Goal: Find specific page/section: Find specific page/section

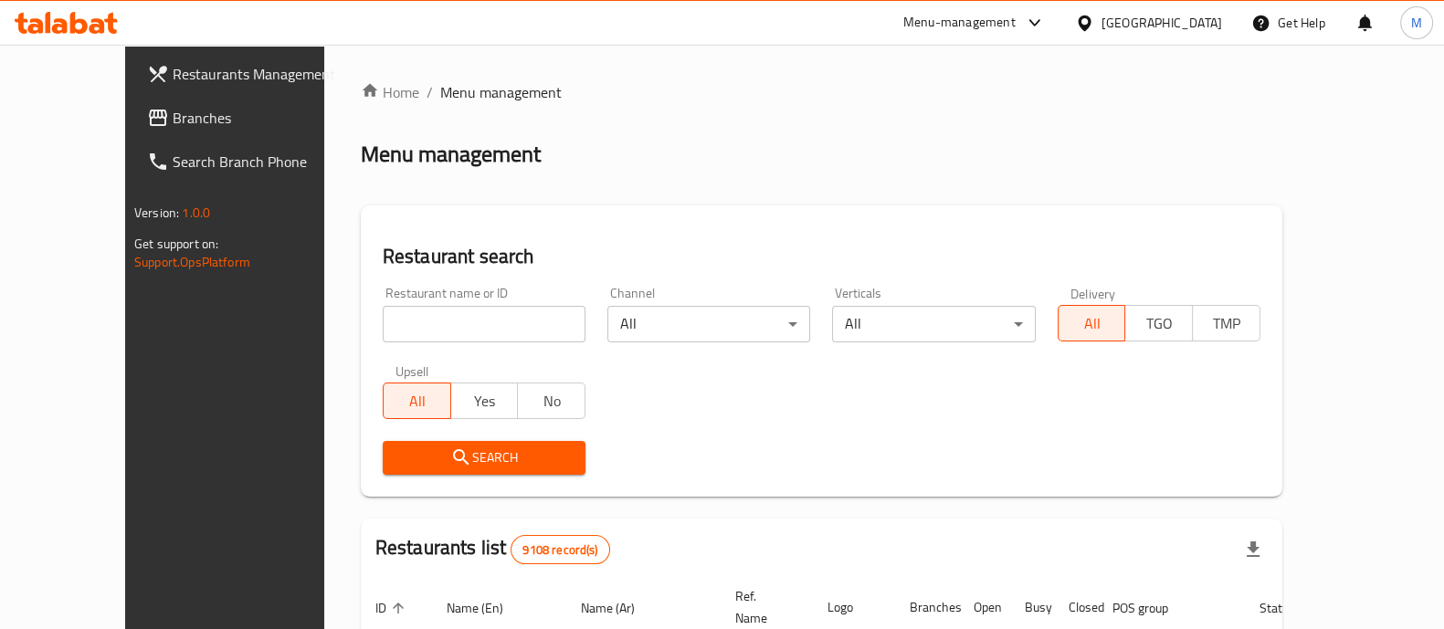
click at [1094, 21] on icon at bounding box center [1084, 23] width 19 height 19
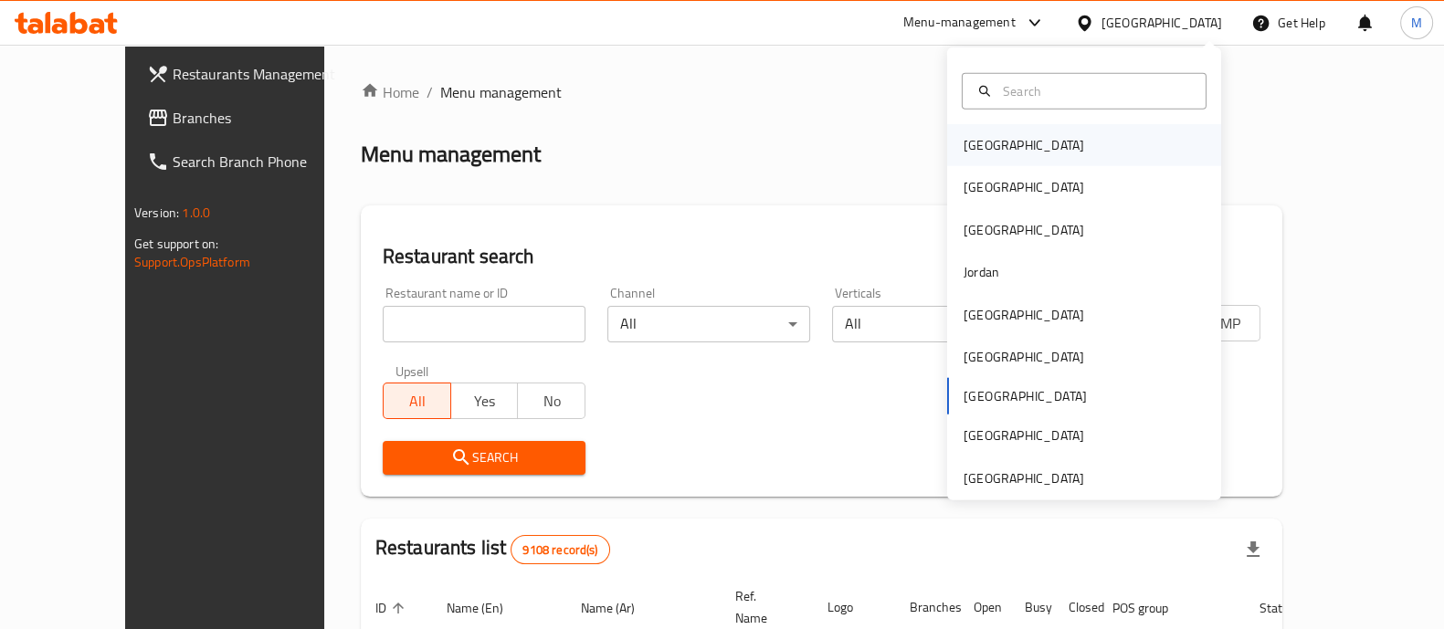
click at [1029, 131] on div "[GEOGRAPHIC_DATA]" at bounding box center [1084, 145] width 274 height 42
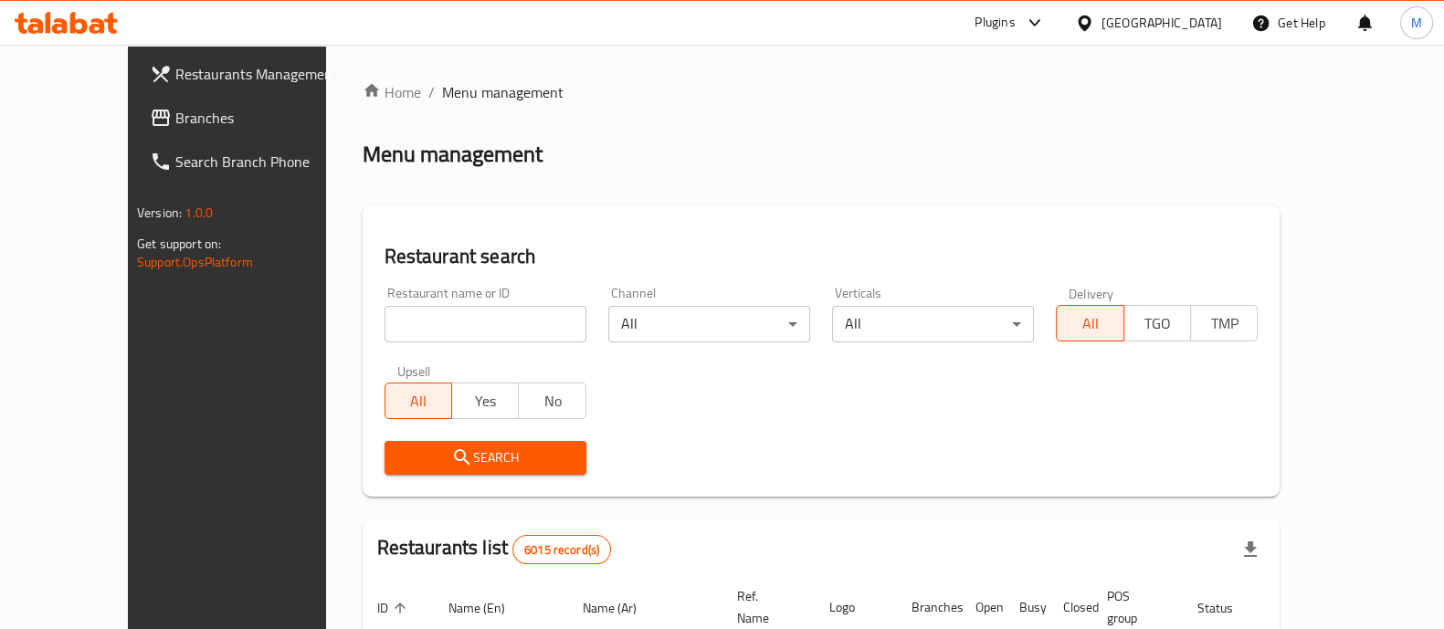
click at [495, 317] on input "search" at bounding box center [485, 324] width 202 height 37
paste input "461"
click at [470, 454] on span "Search" at bounding box center [485, 458] width 173 height 23
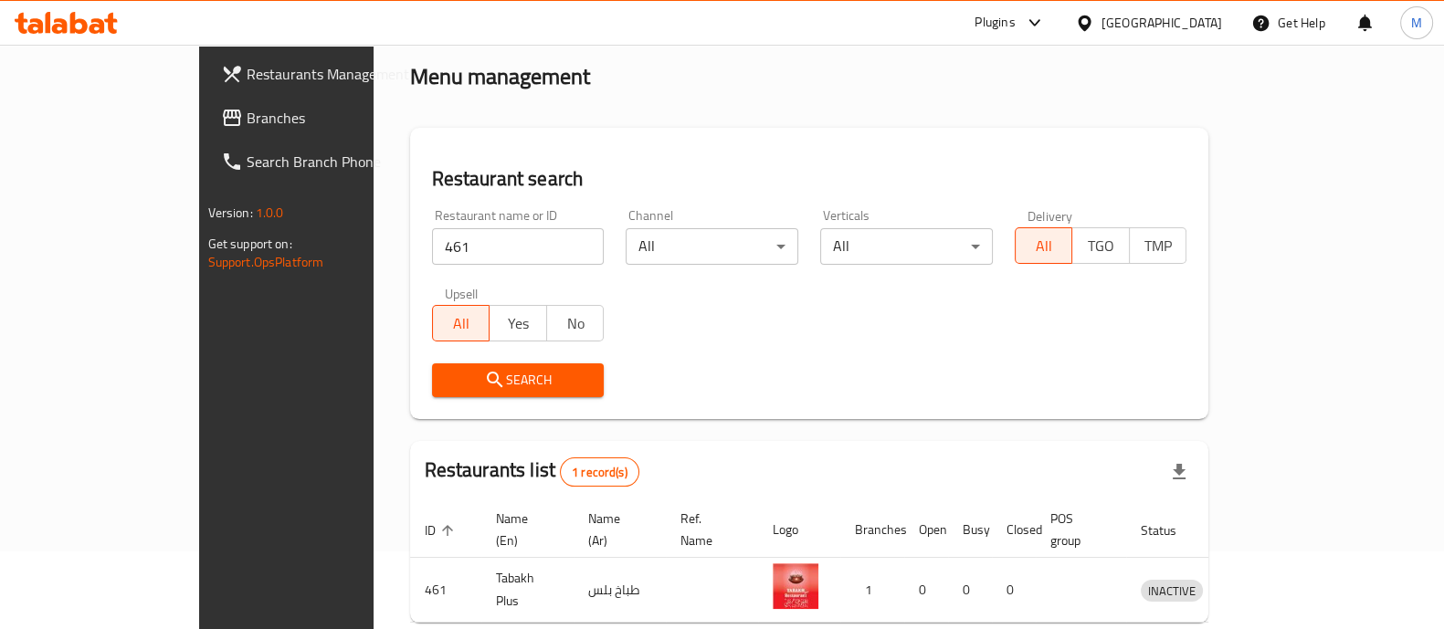
scroll to position [149, 0]
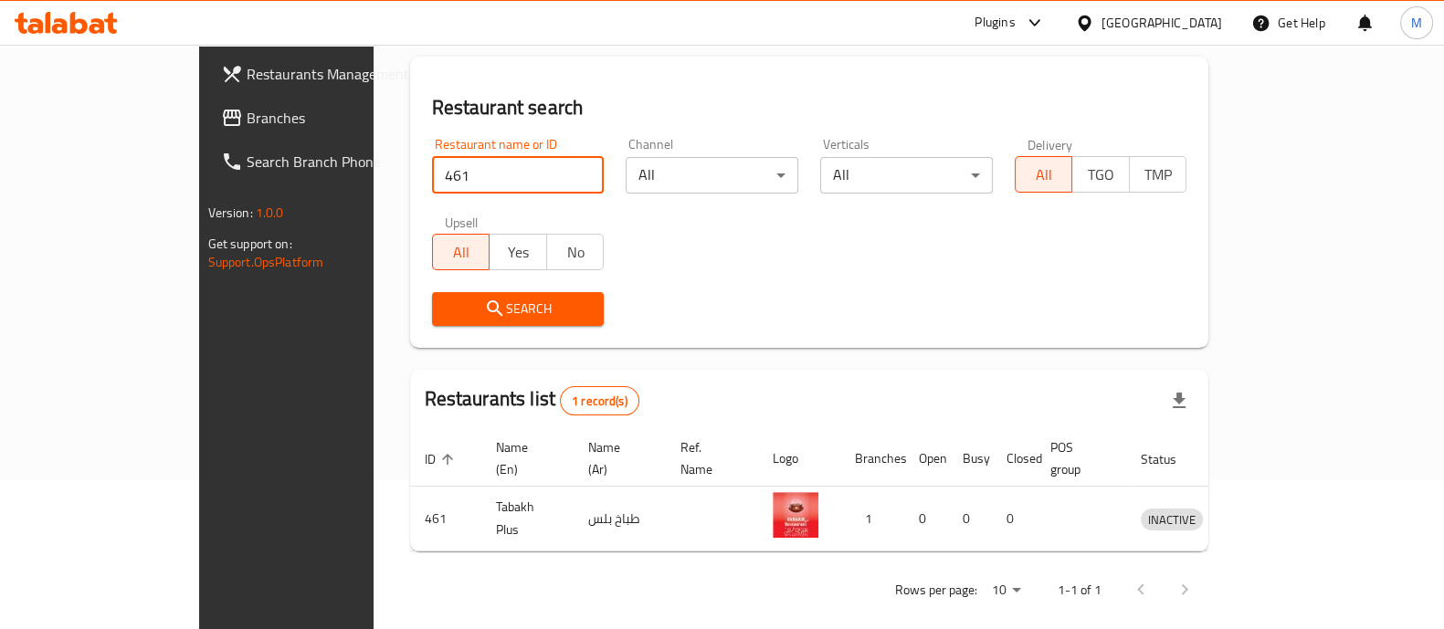
drag, startPoint x: 415, startPoint y: 172, endPoint x: 100, endPoint y: 171, distance: 315.1
click at [199, 171] on div "Restaurants Management Branches Search Branch Phone Version: 1.0.0 Get support …" at bounding box center [722, 273] width 1047 height 754
paste input "563"
click button "Search" at bounding box center [518, 309] width 173 height 34
paste input "2428"
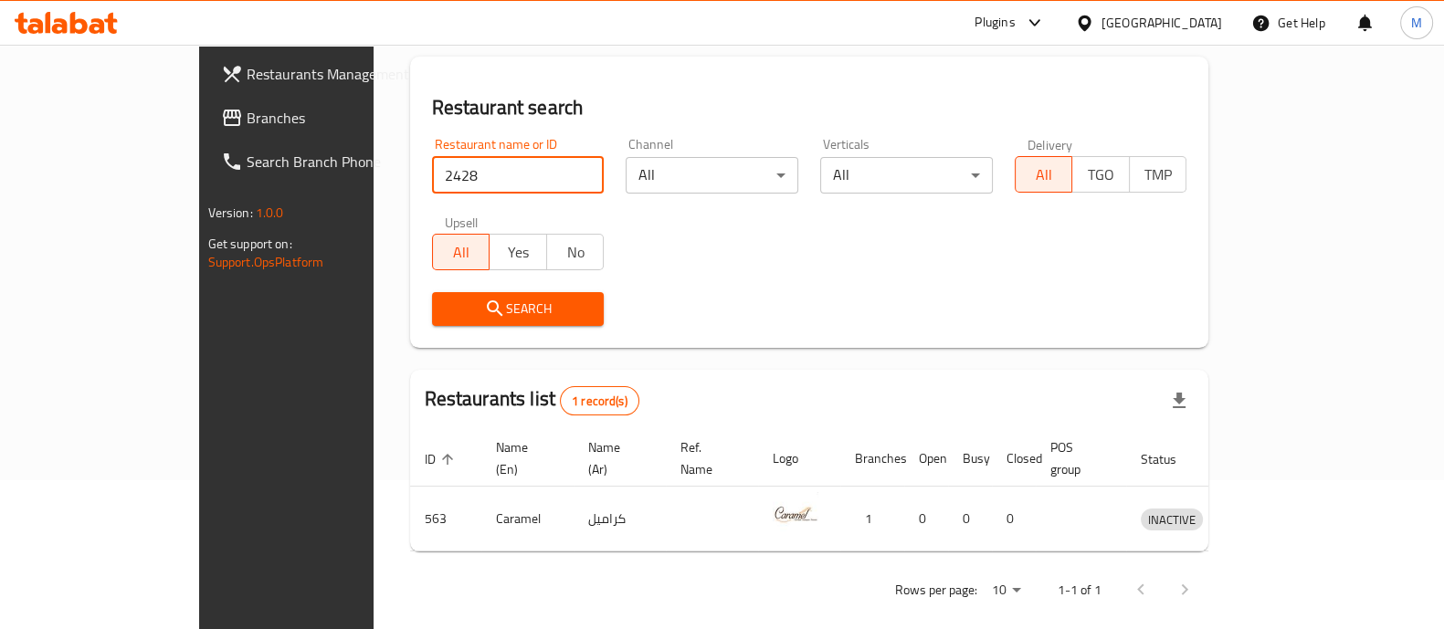
drag, startPoint x: 120, startPoint y: 167, endPoint x: 134, endPoint y: 172, distance: 15.3
click at [199, 167] on div "Restaurants Management Branches Search Branch Phone Version: 1.0.0 Get support …" at bounding box center [722, 273] width 1047 height 754
click button "Search" at bounding box center [518, 309] width 173 height 34
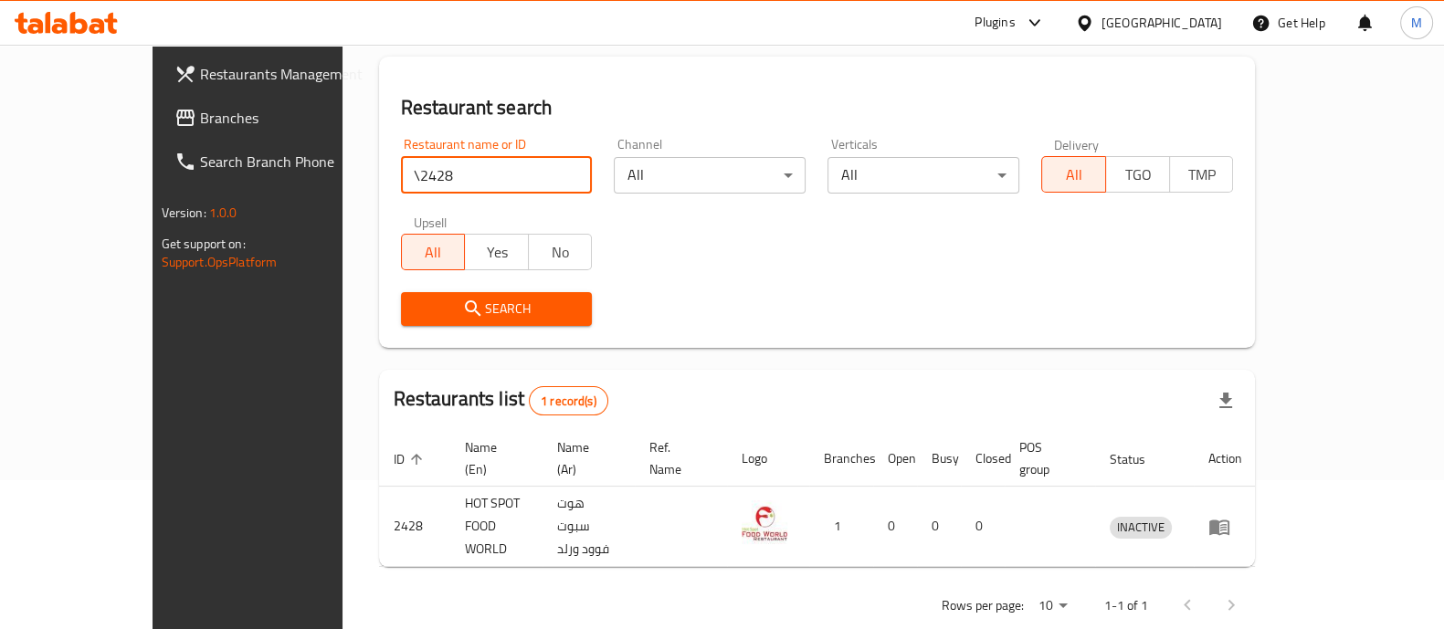
type input "2428"
